Goal: Find specific page/section: Find specific page/section

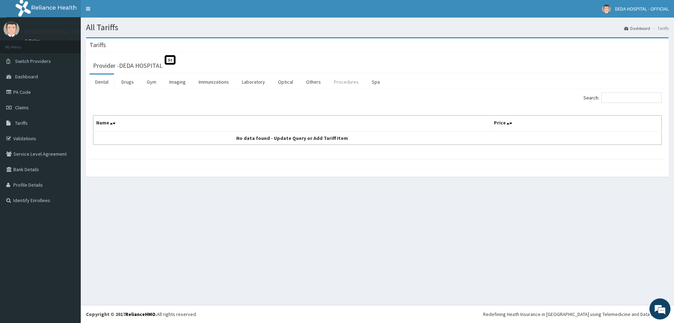
click at [345, 84] on link "Procedures" at bounding box center [346, 81] width 36 height 15
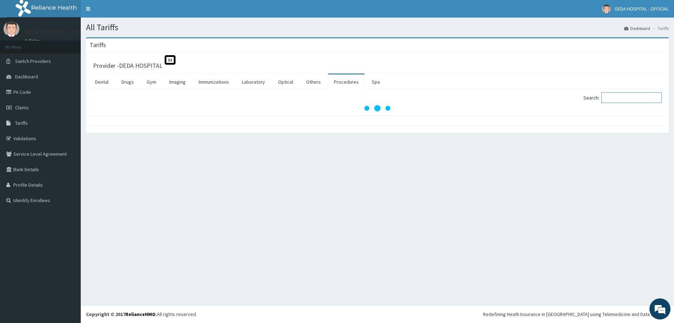
click at [619, 95] on input "Search:" at bounding box center [632, 97] width 60 height 11
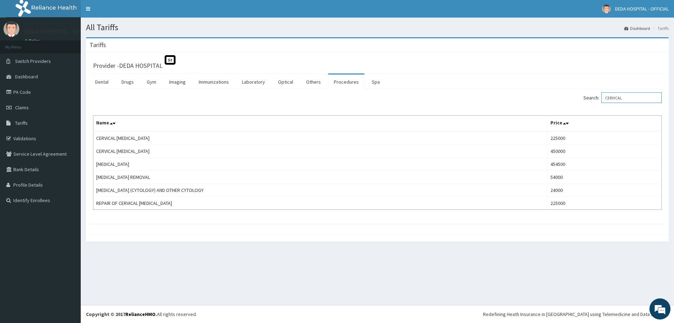
type input "CERVICAL"
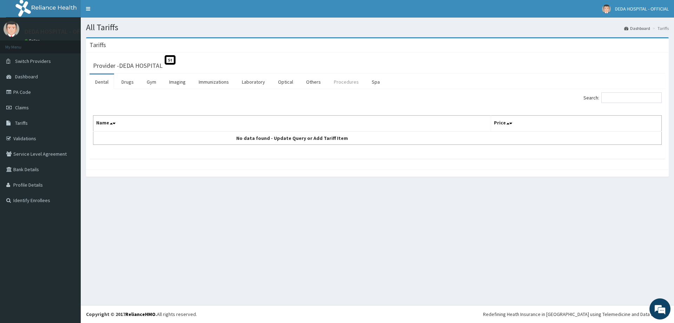
click at [336, 83] on link "Procedures" at bounding box center [346, 81] width 36 height 15
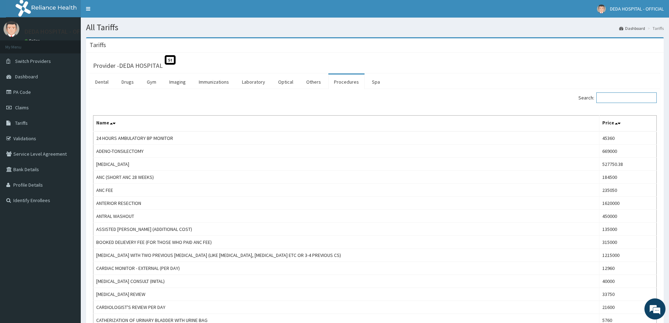
click at [636, 98] on input "Search:" at bounding box center [626, 97] width 60 height 11
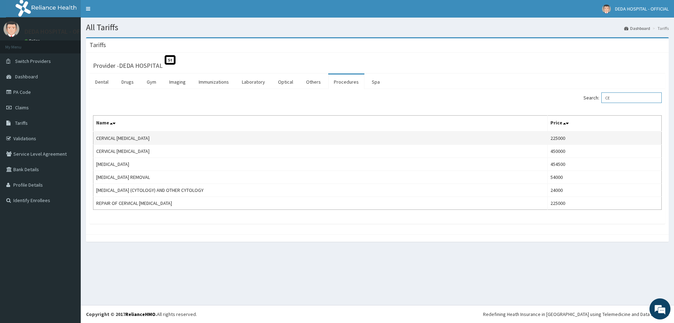
type input "C"
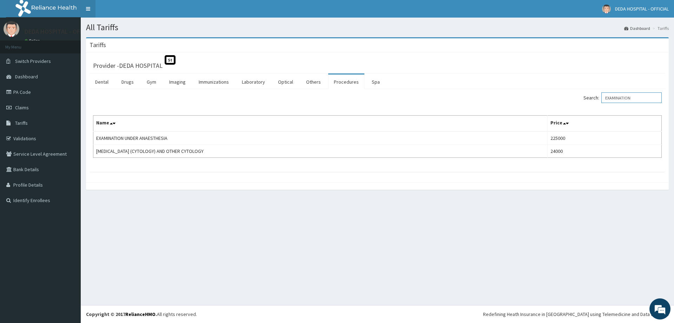
type input "EXAMINATION"
click at [29, 90] on link "PA Code" at bounding box center [40, 91] width 81 height 15
